Goal: Task Accomplishment & Management: Complete application form

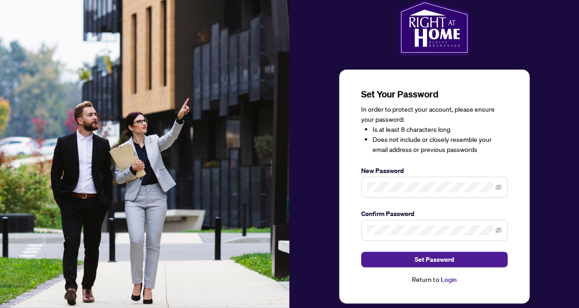
click at [393, 224] on span at bounding box center [434, 230] width 147 height 21
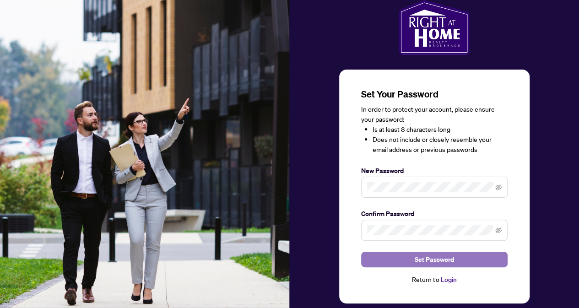
click at [438, 263] on span "Set Password" at bounding box center [434, 259] width 39 height 15
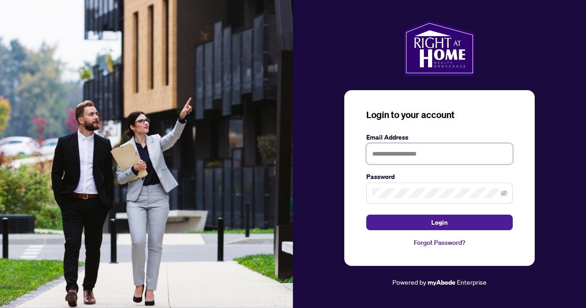
click at [388, 153] on input "text" at bounding box center [439, 153] width 147 height 21
type input "**********"
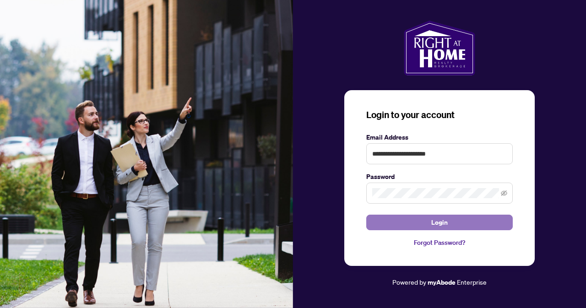
click at [443, 224] on span "Login" at bounding box center [439, 222] width 16 height 15
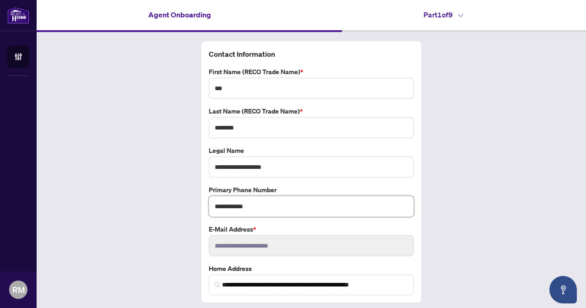
drag, startPoint x: 253, startPoint y: 206, endPoint x: 232, endPoint y: 206, distance: 21.1
click at [232, 206] on input "**********" at bounding box center [311, 206] width 205 height 21
click at [253, 205] on input "**********" at bounding box center [311, 206] width 205 height 21
drag, startPoint x: 254, startPoint y: 205, endPoint x: 182, endPoint y: 212, distance: 71.7
click at [182, 212] on div "**********" at bounding box center [312, 183] width 550 height 303
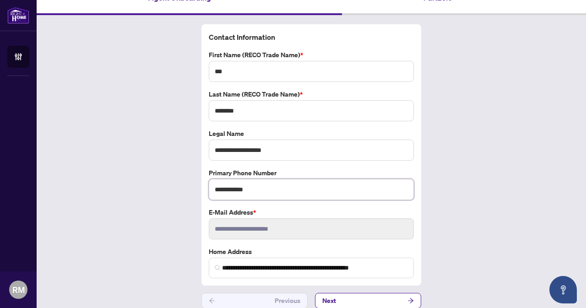
scroll to position [24, 0]
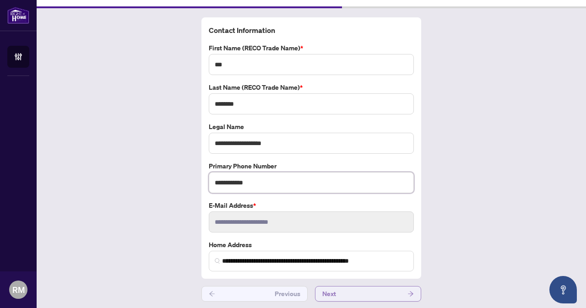
type input "**********"
click at [370, 293] on button "Next" at bounding box center [368, 294] width 106 height 16
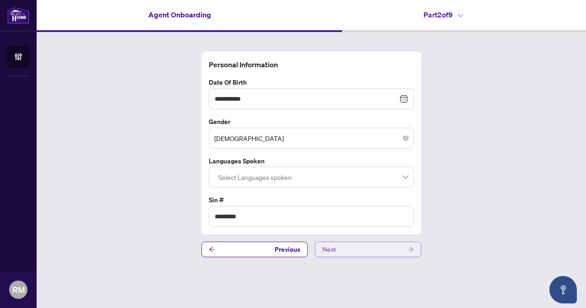
click at [347, 247] on button "Next" at bounding box center [368, 250] width 106 height 16
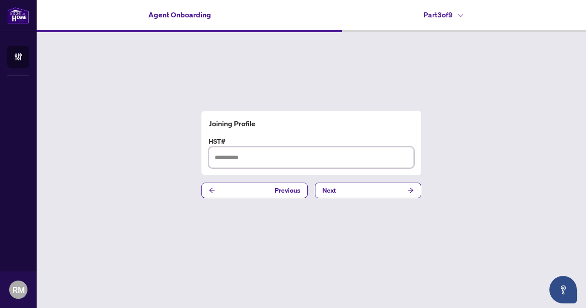
click at [248, 159] on input "text" at bounding box center [311, 157] width 205 height 21
type input "**********"
click at [344, 192] on button "Next" at bounding box center [368, 191] width 106 height 16
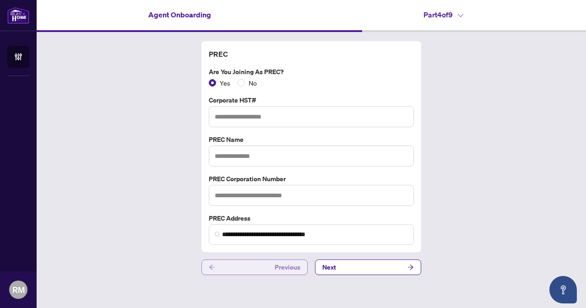
click at [252, 264] on button "Previous" at bounding box center [255, 268] width 106 height 16
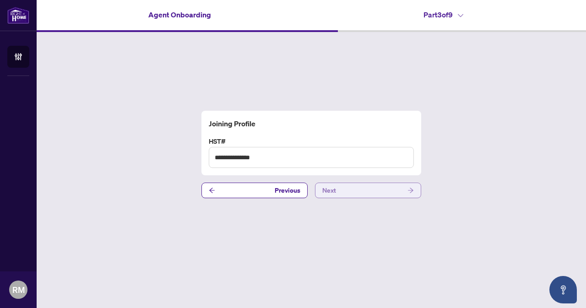
click at [341, 191] on button "Next" at bounding box center [368, 191] width 106 height 16
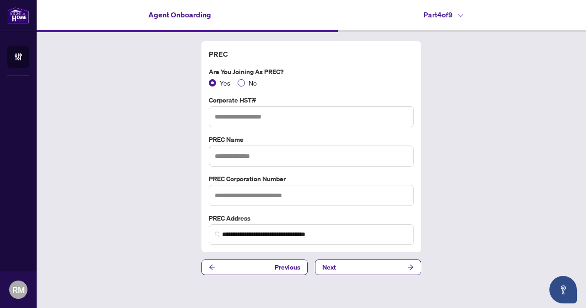
click at [245, 84] on span "No" at bounding box center [253, 83] width 16 height 10
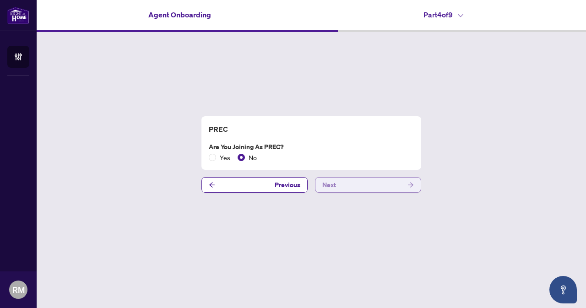
click at [340, 183] on button "Next" at bounding box center [368, 185] width 106 height 16
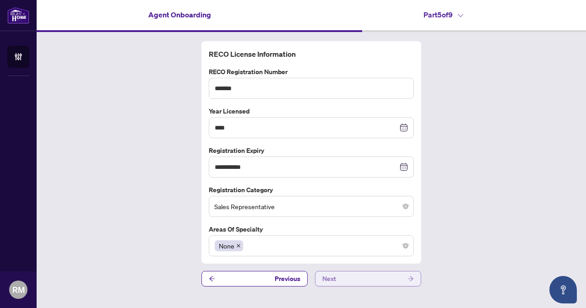
click at [330, 276] on span "Next" at bounding box center [329, 279] width 14 height 15
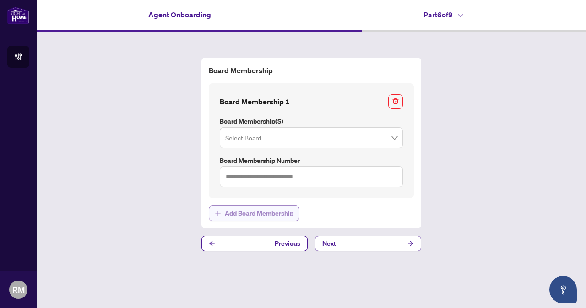
click at [261, 214] on span "Add Board Membership" at bounding box center [259, 213] width 69 height 15
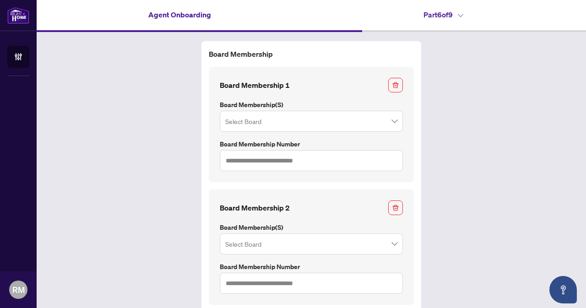
click at [257, 124] on input "search" at bounding box center [307, 123] width 164 height 20
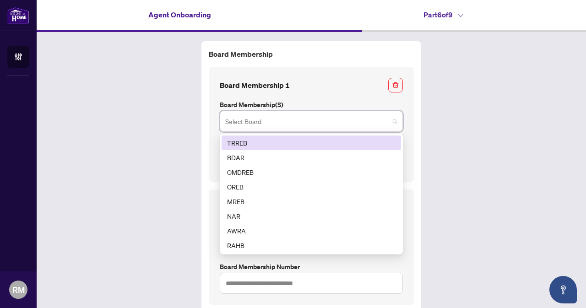
click at [253, 141] on div "TRREB" at bounding box center [311, 143] width 169 height 10
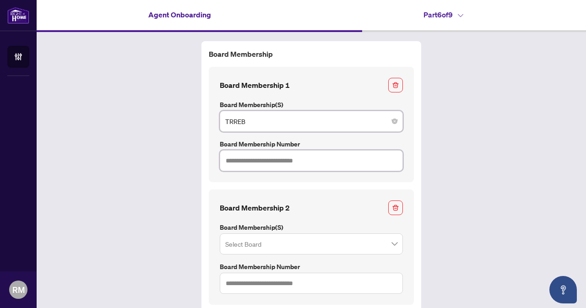
click at [266, 160] on input "text" at bounding box center [311, 160] width 183 height 21
click at [447, 150] on div "Board Membership Board Membership 1 Board Membership(s) TRREB 1 2 TRREB BDAR OM…" at bounding box center [312, 199] width 550 height 335
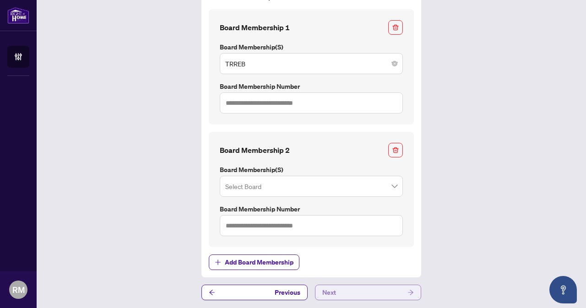
click at [353, 290] on button "Next" at bounding box center [368, 293] width 106 height 16
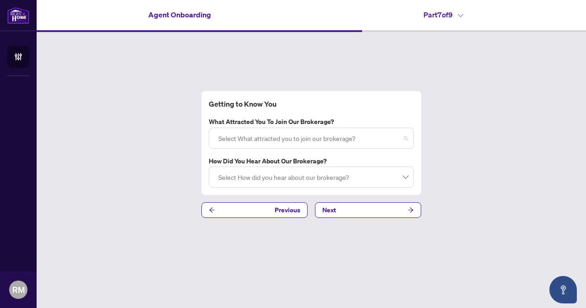
click at [404, 140] on div at bounding box center [311, 138] width 193 height 16
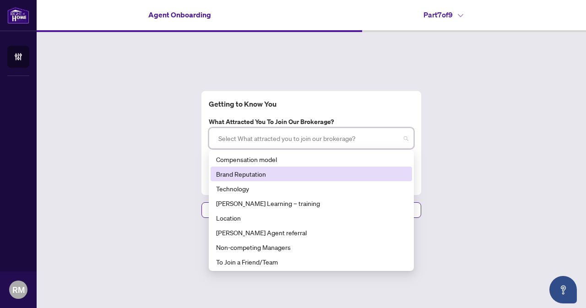
click at [229, 173] on div "Brand Reputation" at bounding box center [311, 174] width 191 height 10
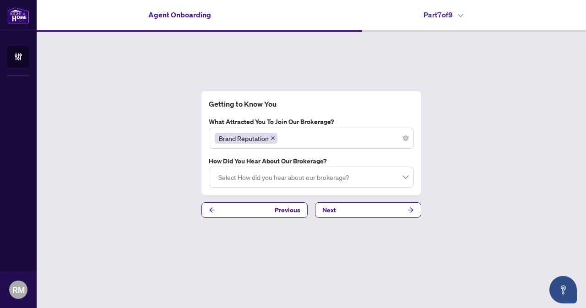
click at [180, 178] on div "Getting to Know You What attracted you to join our brokerage? Brand Reputation …" at bounding box center [312, 154] width 550 height 245
click at [284, 137] on div "Brand Reputation" at bounding box center [311, 138] width 193 height 16
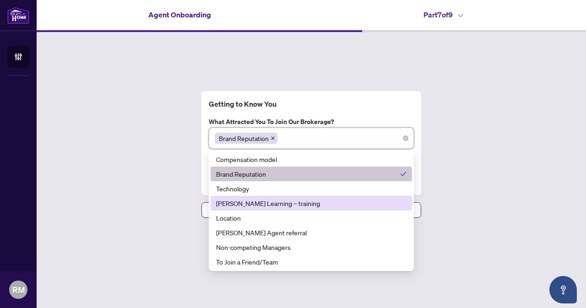
click at [296, 202] on div "[PERSON_NAME] Learning – training" at bounding box center [311, 203] width 191 height 10
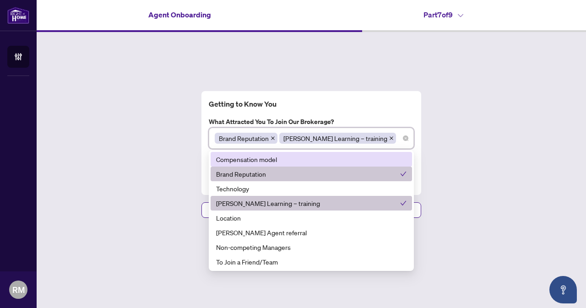
click at [398, 138] on input "search" at bounding box center [399, 138] width 2 height 15
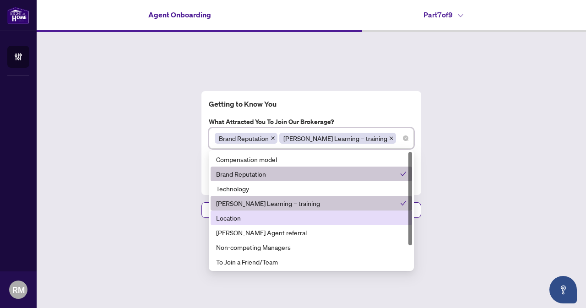
click at [225, 219] on div "Location" at bounding box center [311, 218] width 191 height 10
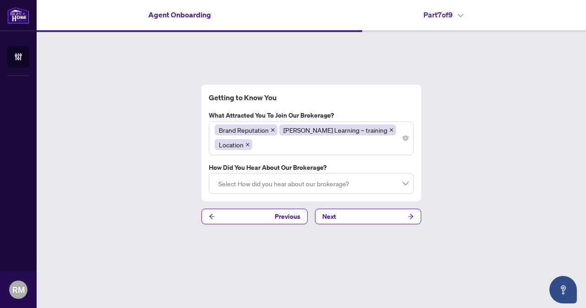
click at [140, 228] on div "Getting to Know You What attracted you to join our brokerage? Brand Reputation …" at bounding box center [312, 154] width 550 height 245
click at [309, 185] on div at bounding box center [311, 183] width 193 height 16
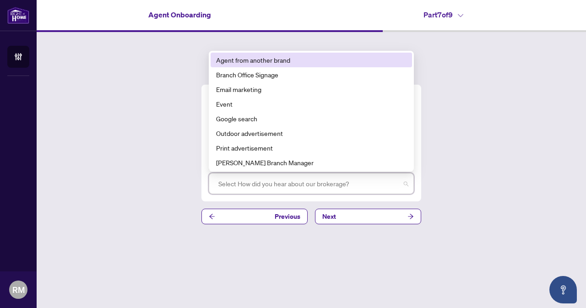
click at [254, 55] on div "Agent from another brand" at bounding box center [311, 60] width 191 height 10
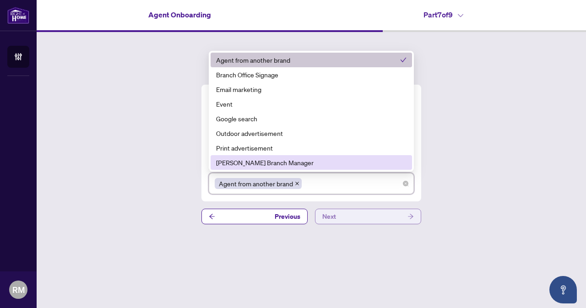
click at [340, 209] on button "Next" at bounding box center [368, 217] width 106 height 16
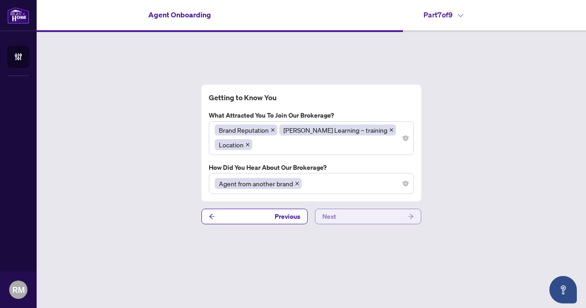
click at [335, 209] on button "Next" at bounding box center [368, 217] width 106 height 16
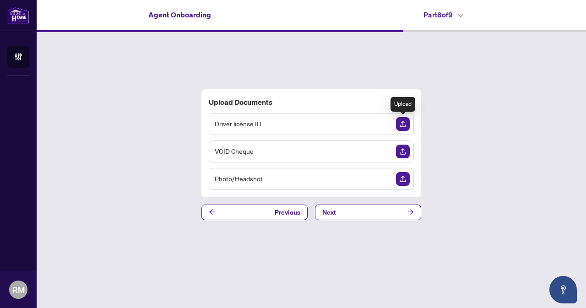
click at [402, 124] on img "Upload Document" at bounding box center [403, 124] width 14 height 14
click at [406, 151] on img "Upload Document" at bounding box center [403, 152] width 14 height 14
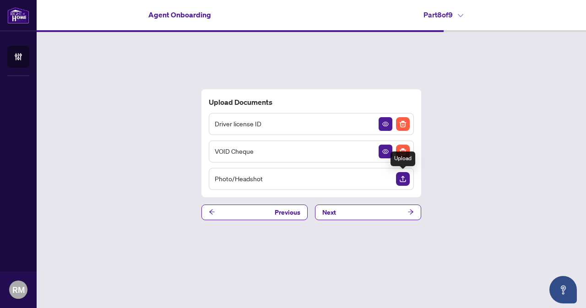
click at [404, 178] on img "Upload Document" at bounding box center [403, 179] width 14 height 14
click at [400, 178] on img "Upload Document" at bounding box center [403, 179] width 14 height 14
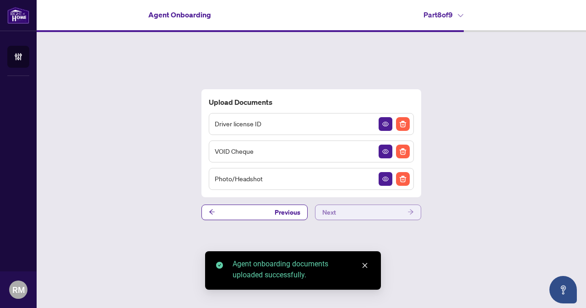
click at [377, 210] on button "Next" at bounding box center [368, 213] width 106 height 16
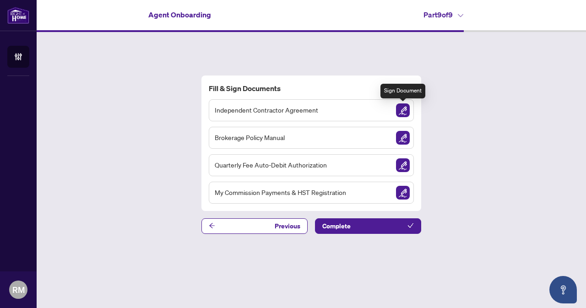
click at [401, 114] on img "Sign Document" at bounding box center [403, 111] width 14 height 14
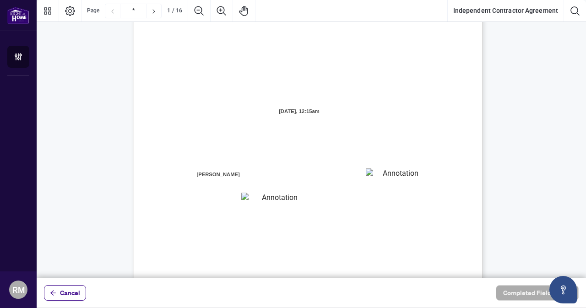
scroll to position [46, 0]
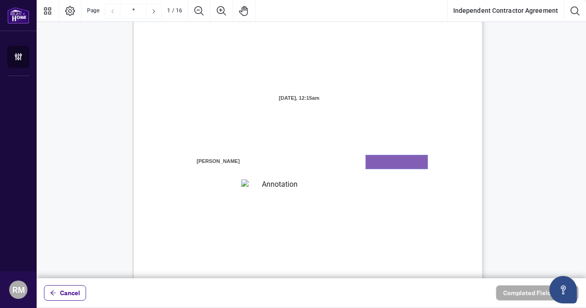
click at [381, 160] on textarea "01K36RNK43XBFE8CVXTRKQBKWB" at bounding box center [397, 162] width 62 height 14
type textarea "*******"
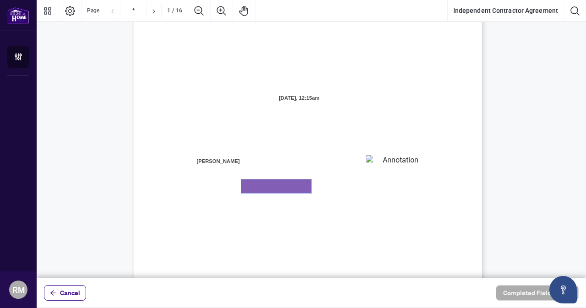
click at [267, 188] on textarea "01K36RNPTW3XWZ74YFQG5QRTT5" at bounding box center [276, 187] width 70 height 14
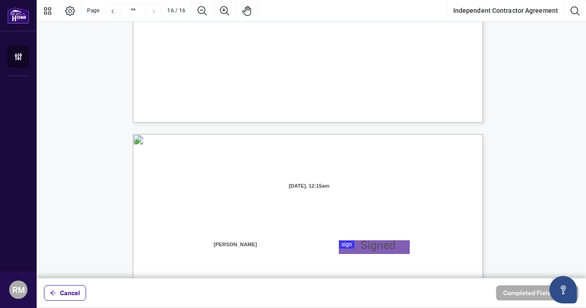
scroll to position [6962, 0]
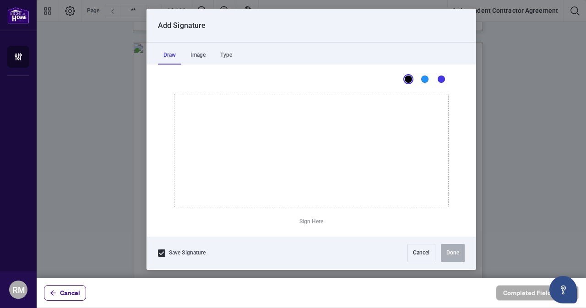
click at [358, 154] on div at bounding box center [312, 139] width 550 height 278
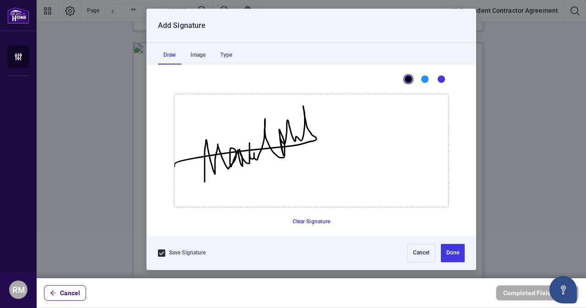
drag, startPoint x: 204, startPoint y: 181, endPoint x: 145, endPoint y: 183, distance: 59.6
click at [175, 183] on icon "Drawing canvas" at bounding box center [312, 150] width 274 height 113
click at [308, 220] on button "Clear Signature" at bounding box center [311, 222] width 45 height 15
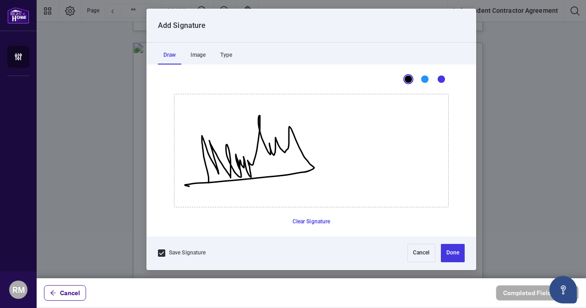
drag, startPoint x: 208, startPoint y: 180, endPoint x: 202, endPoint y: 186, distance: 8.4
click at [201, 186] on icon "Drawing canvas" at bounding box center [312, 150] width 274 height 113
click at [285, 112] on icon "Drawing canvas" at bounding box center [312, 150] width 274 height 113
click at [453, 253] on button "Done" at bounding box center [453, 253] width 24 height 18
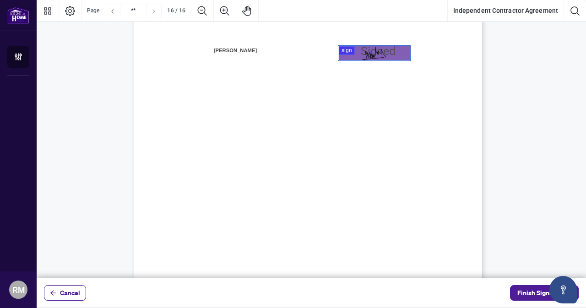
scroll to position [7100, 0]
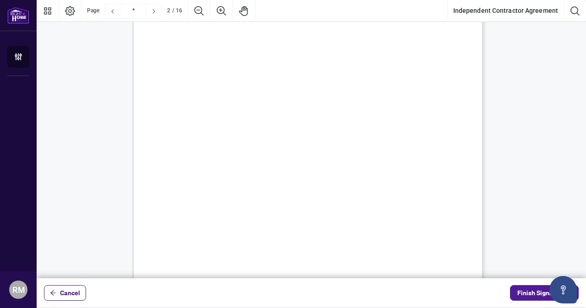
type input "*"
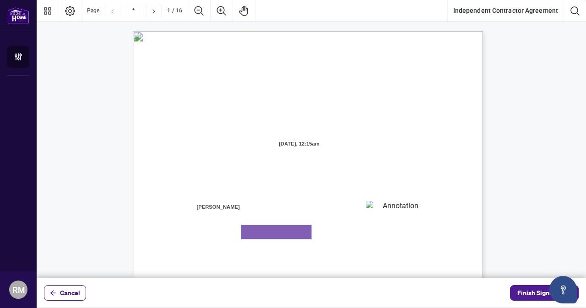
click at [254, 233] on textarea "01K36RNPTW3XWZ74YFQG5QRTT5" at bounding box center [276, 232] width 70 height 14
type textarea "**********"
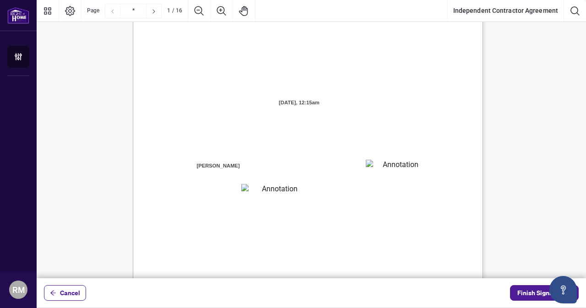
scroll to position [137, 0]
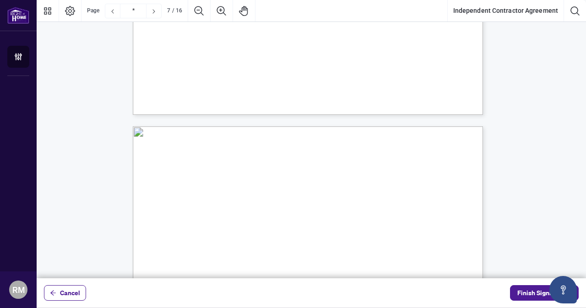
type input "*"
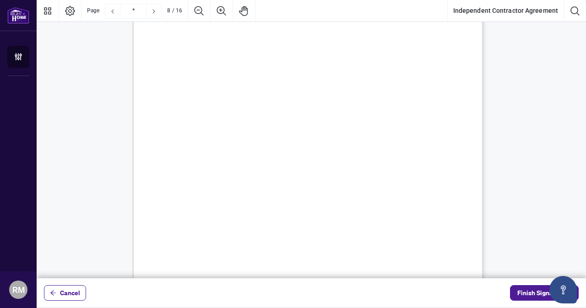
scroll to position [3435, 0]
click at [536, 293] on span "Finish Signing" at bounding box center [538, 293] width 41 height 15
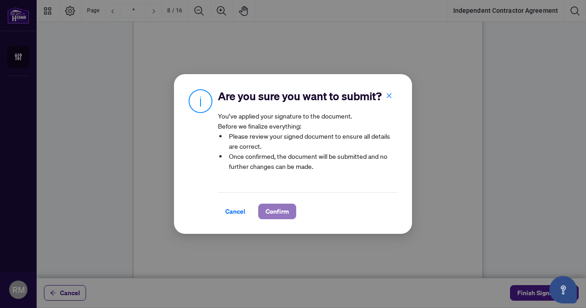
click at [272, 218] on span "Confirm" at bounding box center [277, 211] width 23 height 15
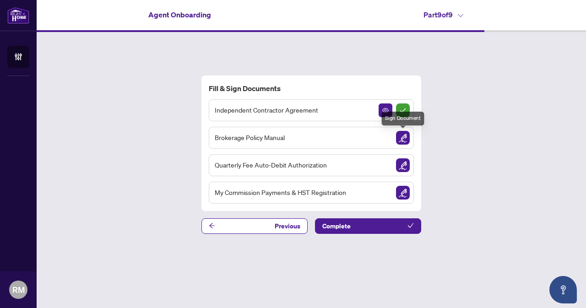
click at [407, 139] on img "Sign Document" at bounding box center [403, 138] width 14 height 14
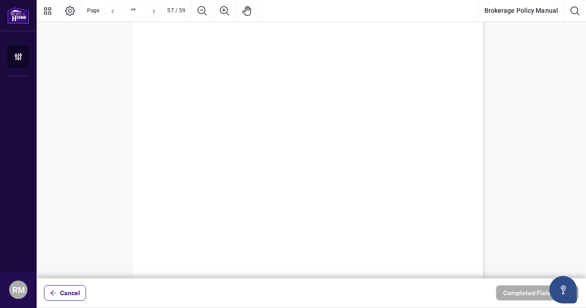
scroll to position [27181, 0]
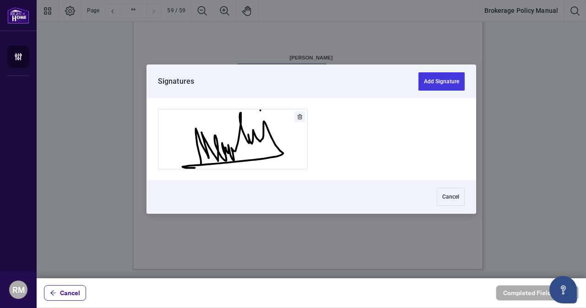
click at [260, 70] on div at bounding box center [312, 139] width 550 height 278
click at [446, 81] on button "Add Signature" at bounding box center [442, 81] width 46 height 18
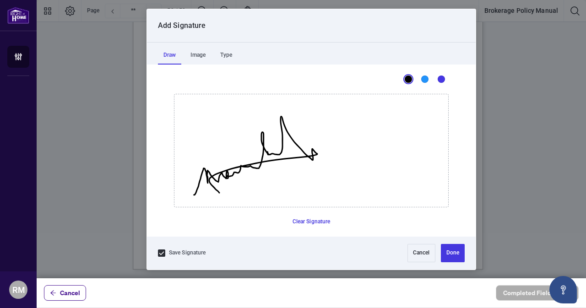
drag, startPoint x: 194, startPoint y: 195, endPoint x: 221, endPoint y: 191, distance: 27.2
click at [220, 193] on icon "Drawing canvas" at bounding box center [312, 150] width 274 height 113
drag, startPoint x: 306, startPoint y: 223, endPoint x: 300, endPoint y: 219, distance: 6.8
click at [306, 222] on button "Clear Signature" at bounding box center [311, 222] width 45 height 15
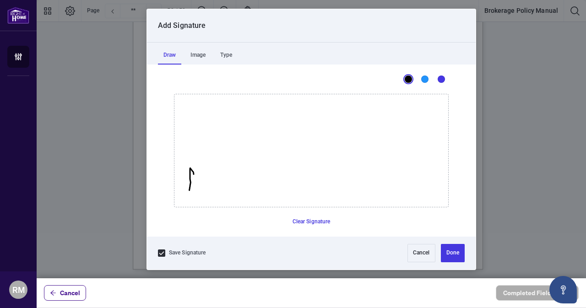
drag, startPoint x: 189, startPoint y: 190, endPoint x: 196, endPoint y: 159, distance: 31.4
click at [196, 175] on icon "Drawing canvas" at bounding box center [312, 150] width 274 height 113
click at [204, 166] on icon "Drawing canvas" at bounding box center [312, 150] width 274 height 113
click at [309, 219] on button "Clear Signature" at bounding box center [311, 222] width 45 height 15
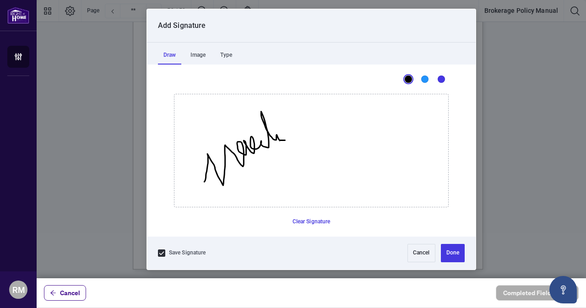
drag, startPoint x: 204, startPoint y: 181, endPoint x: 284, endPoint y: 105, distance: 110.5
click at [284, 105] on icon "Drawing canvas" at bounding box center [312, 150] width 274 height 113
drag, startPoint x: 302, startPoint y: 120, endPoint x: 273, endPoint y: 158, distance: 48.1
click at [270, 163] on icon "Drawing canvas" at bounding box center [312, 150] width 274 height 113
click at [304, 105] on icon "Drawing canvas" at bounding box center [312, 150] width 274 height 113
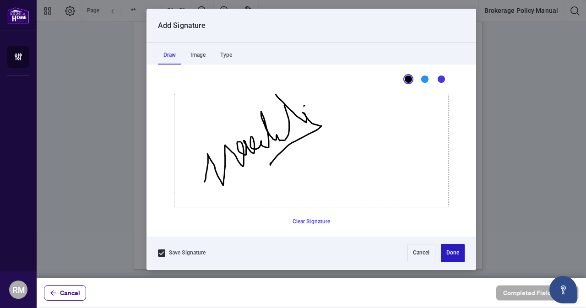
click at [450, 256] on button "Done" at bounding box center [453, 253] width 24 height 18
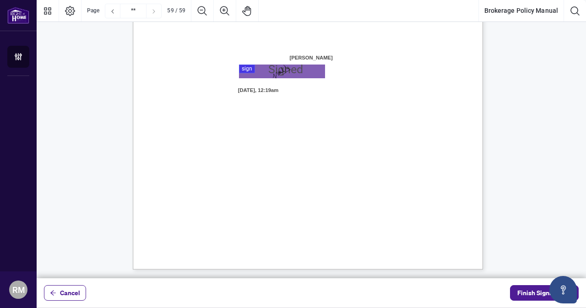
drag, startPoint x: 528, startPoint y: 290, endPoint x: 480, endPoint y: 302, distance: 49.5
click at [480, 302] on div "Cancel Finish Signing" at bounding box center [312, 292] width 550 height 29
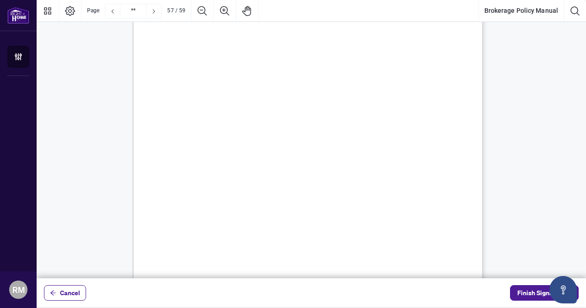
scroll to position [26036, 0]
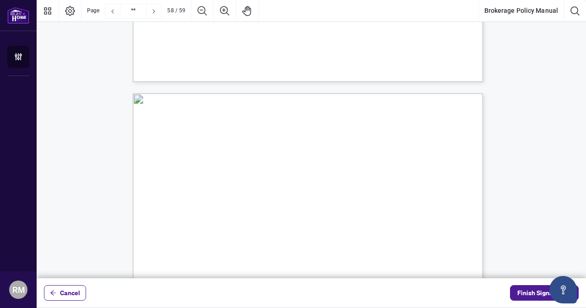
type input "**"
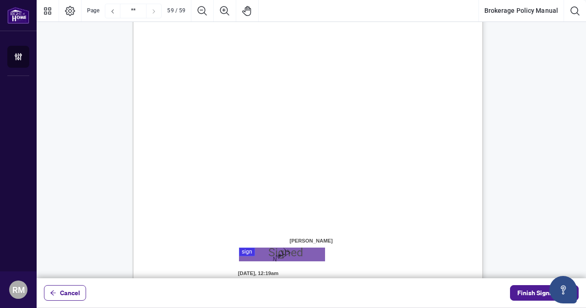
scroll to position [27181, 0]
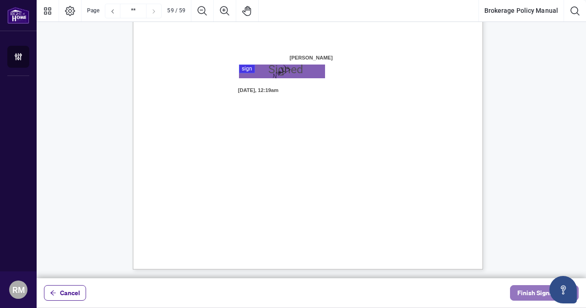
click at [525, 292] on span "Finish Signing" at bounding box center [538, 293] width 41 height 15
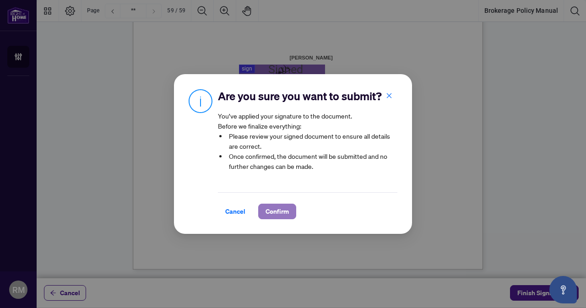
click at [271, 218] on span "Confirm" at bounding box center [277, 211] width 23 height 15
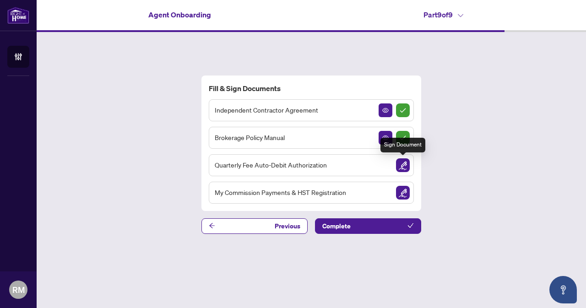
click at [404, 165] on img "Sign Document" at bounding box center [403, 165] width 14 height 14
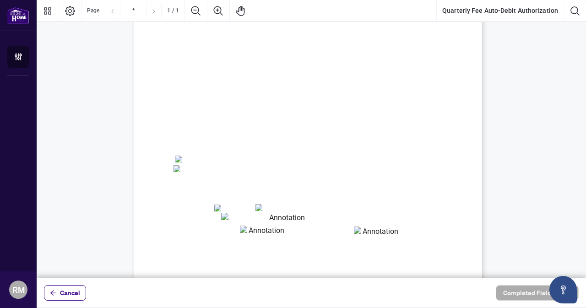
scroll to position [92, 0]
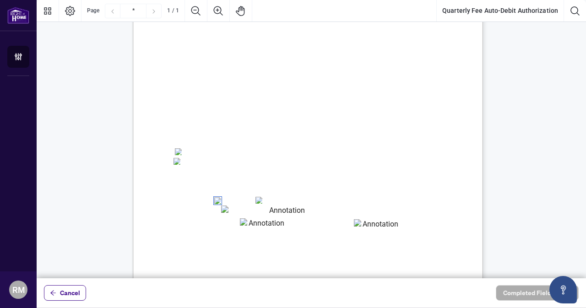
click at [254, 213] on textarea "01K36RQVJNKKTR9MJ0C3ZN8WYH" at bounding box center [283, 213] width 125 height 14
type textarea "**********"
click at [256, 227] on textarea "01K36RR09CG7D1M65WJM425VYC" at bounding box center [263, 225] width 46 height 14
type textarea "*****"
click at [369, 227] on textarea "01K36RR3QZH3ANEWJD9ZDWDBSQ" at bounding box center [377, 226] width 46 height 14
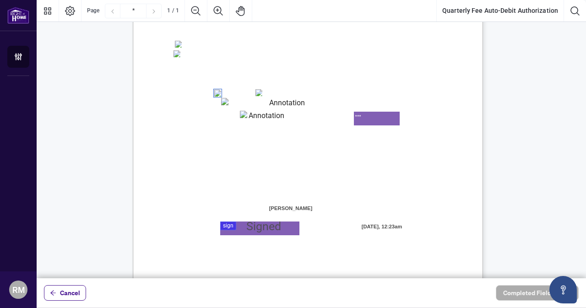
scroll to position [215, 0]
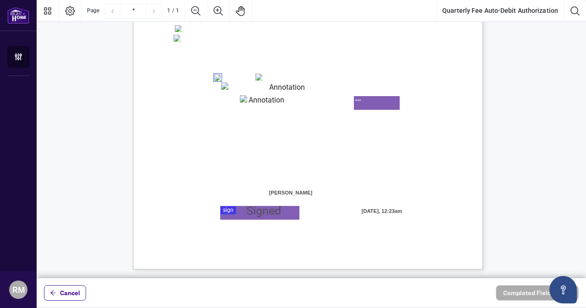
type textarea "***"
click at [243, 208] on div at bounding box center [312, 139] width 550 height 278
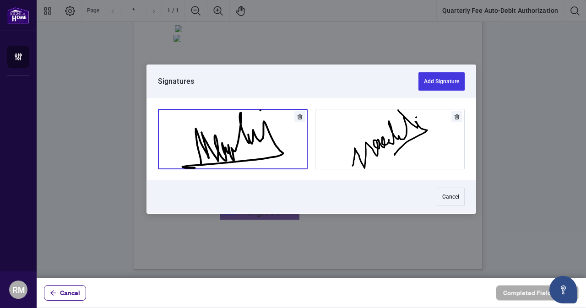
click at [240, 148] on button "Add Signature" at bounding box center [232, 139] width 149 height 60
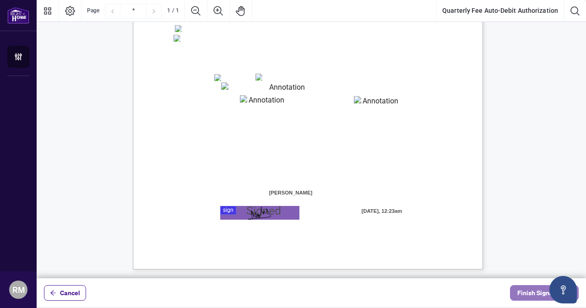
click at [535, 292] on span "Finish Signing" at bounding box center [538, 293] width 41 height 15
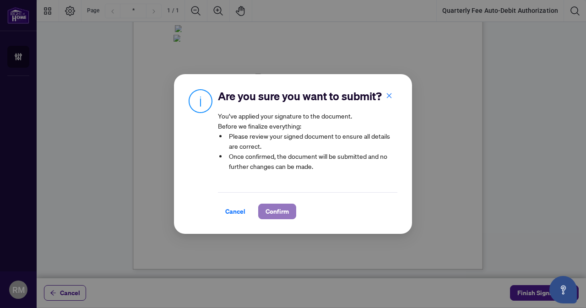
click at [278, 218] on span "Confirm" at bounding box center [277, 211] width 23 height 15
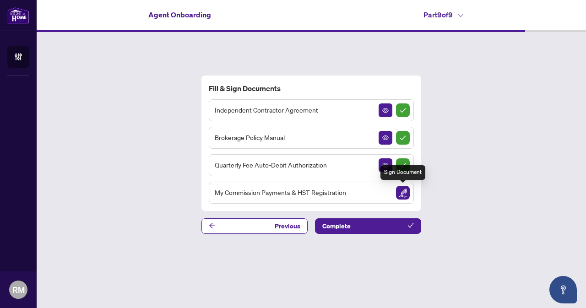
click at [406, 190] on img "Sign Document" at bounding box center [403, 193] width 14 height 14
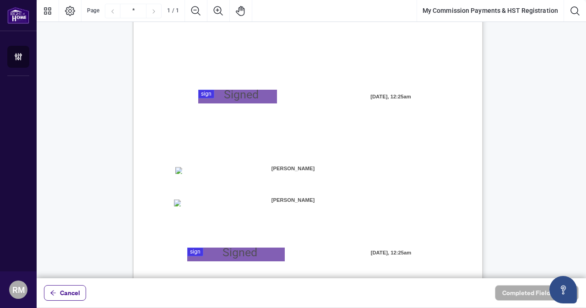
scroll to position [183, 0]
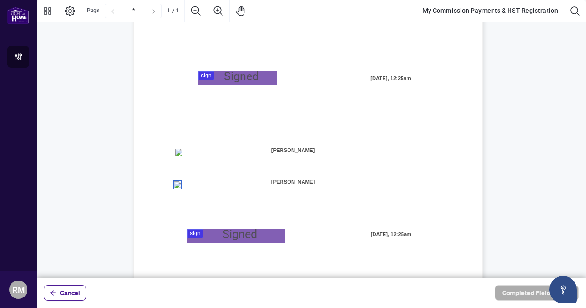
click at [226, 236] on div at bounding box center [312, 139] width 550 height 278
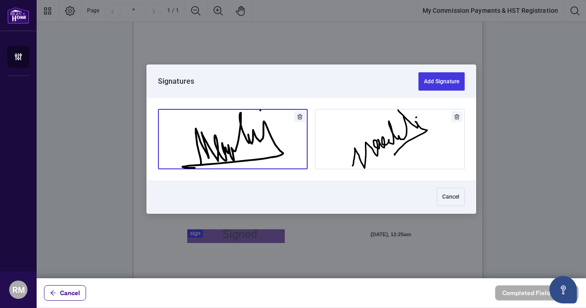
click at [235, 150] on button "Add Signature" at bounding box center [232, 139] width 149 height 60
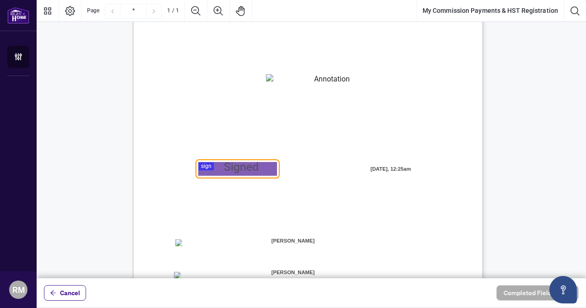
scroll to position [92, 0]
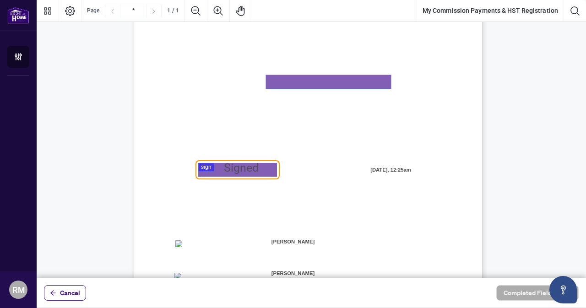
click at [284, 82] on textarea "01K36RRGVJ3G89XS9G1CR7AGP9" at bounding box center [328, 82] width 125 height 14
type textarea "**********"
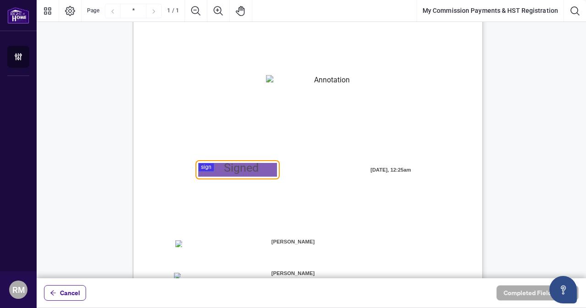
click at [229, 168] on div at bounding box center [312, 139] width 550 height 278
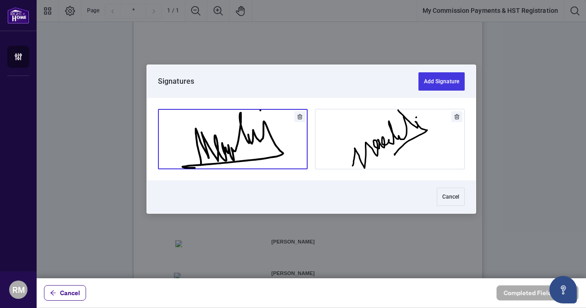
click at [227, 146] on button "Add Signature" at bounding box center [232, 139] width 149 height 60
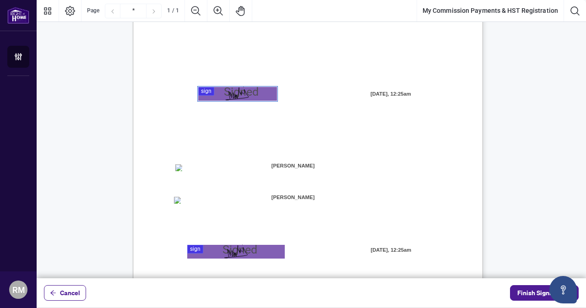
scroll to position [215, 0]
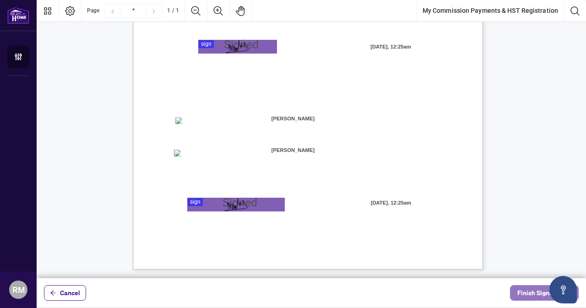
click at [531, 290] on span "Finish Signing" at bounding box center [538, 293] width 41 height 15
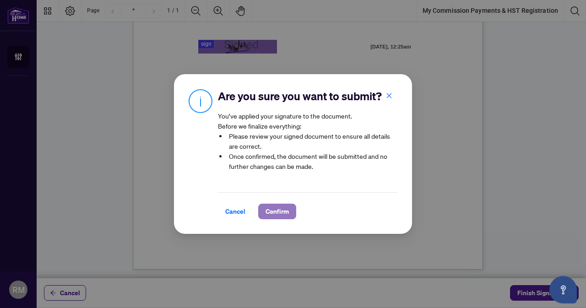
click at [278, 218] on span "Confirm" at bounding box center [277, 211] width 23 height 15
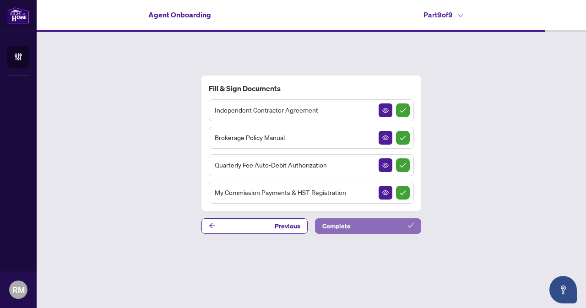
click at [358, 226] on button "Complete" at bounding box center [368, 226] width 106 height 16
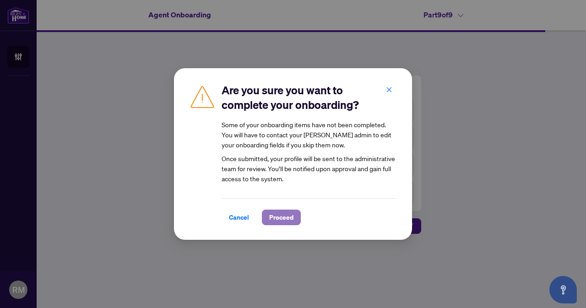
click at [284, 218] on span "Proceed" at bounding box center [281, 217] width 24 height 15
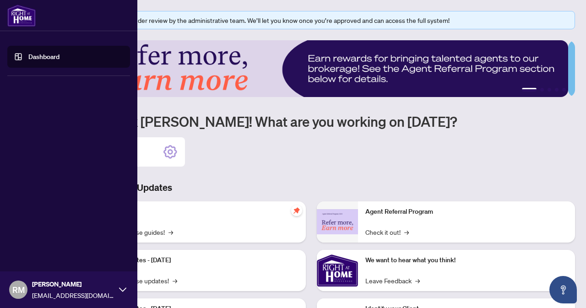
click at [27, 16] on img at bounding box center [21, 16] width 28 height 22
click at [122, 291] on icon at bounding box center [122, 290] width 7 height 4
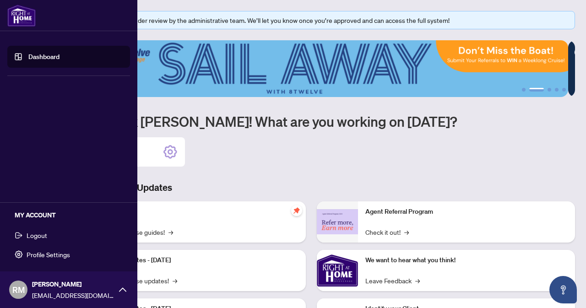
drag, startPoint x: 37, startPoint y: 237, endPoint x: 68, endPoint y: 245, distance: 31.8
click at [68, 245] on div "MY ACCOUNT Logout Profile Settings" at bounding box center [68, 235] width 137 height 67
click at [42, 236] on span "Logout" at bounding box center [37, 235] width 21 height 15
